Goal: Information Seeking & Learning: Learn about a topic

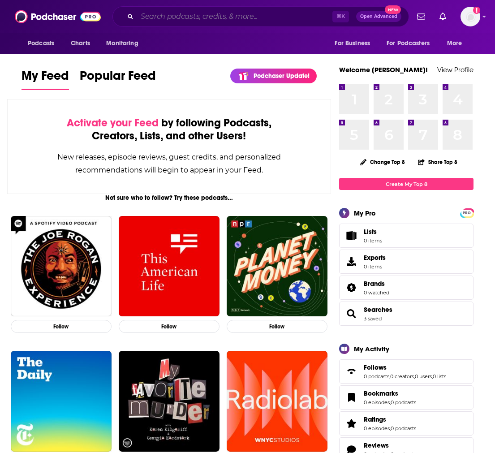
click at [194, 15] on input "Search podcasts, credits, & more..." at bounding box center [234, 16] width 195 height 14
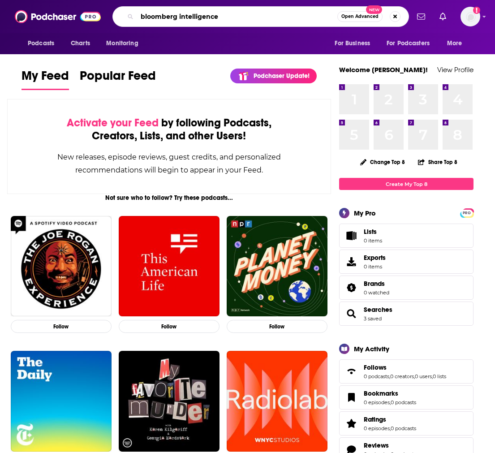
type input "bloomberg intelligence"
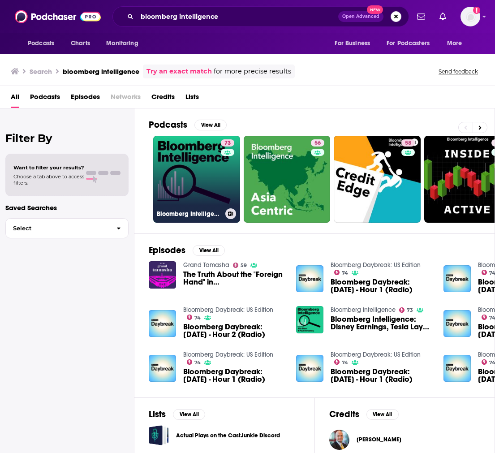
click at [204, 168] on link "73 Bloomberg Intelligence" at bounding box center [196, 179] width 87 height 87
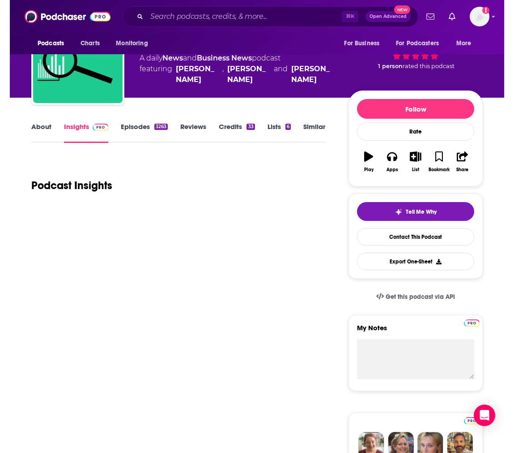
scroll to position [1, 0]
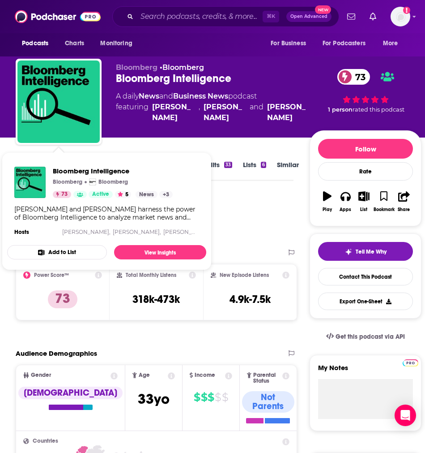
click at [94, 214] on div "[PERSON_NAME] and [PERSON_NAME] harness the power of Bloomberg Intelligence to …" at bounding box center [106, 213] width 185 height 16
click at [106, 216] on div "[PERSON_NAME] and [PERSON_NAME] harness the power of Bloomberg Intelligence to …" at bounding box center [106, 213] width 185 height 16
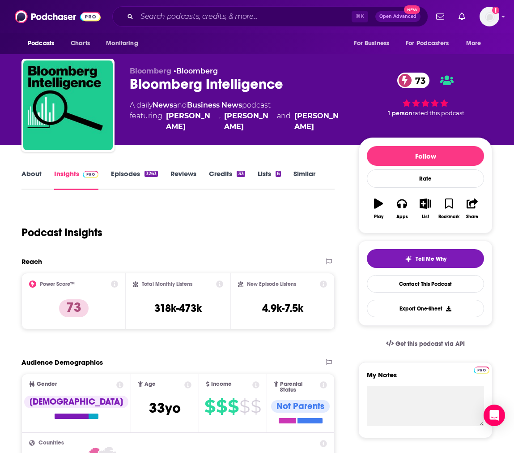
click at [34, 176] on link "About" at bounding box center [31, 179] width 20 height 21
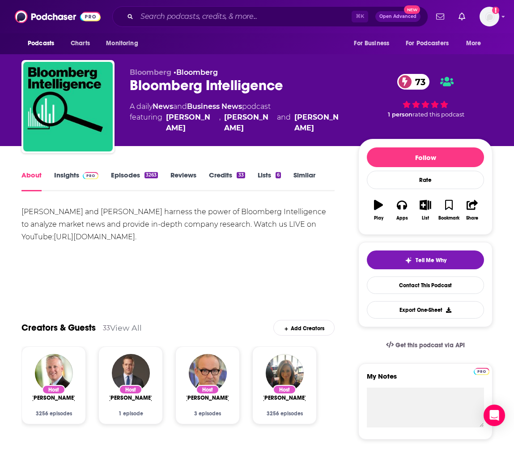
click at [87, 235] on link "[URL][DOMAIN_NAME]" at bounding box center [94, 236] width 81 height 9
